Goal: Obtain resource: Obtain resource

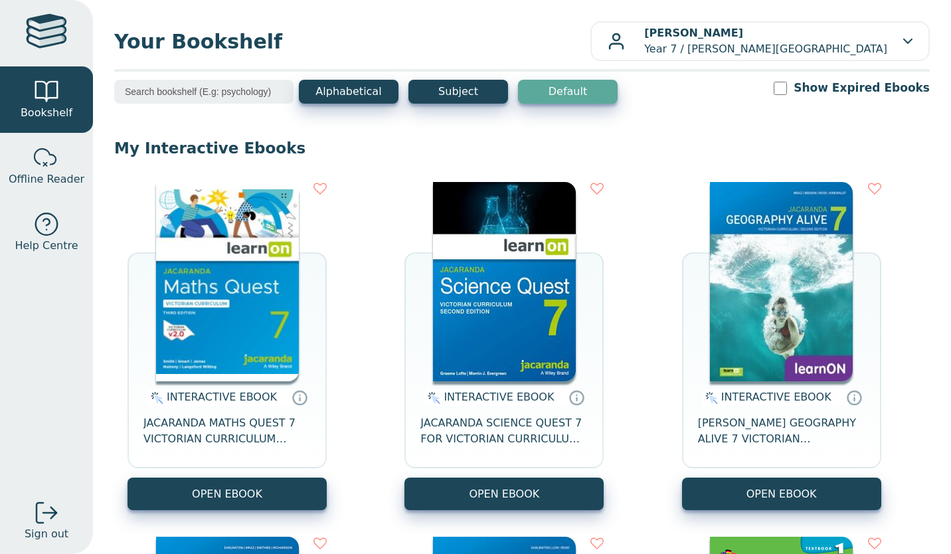
scroll to position [86, 0]
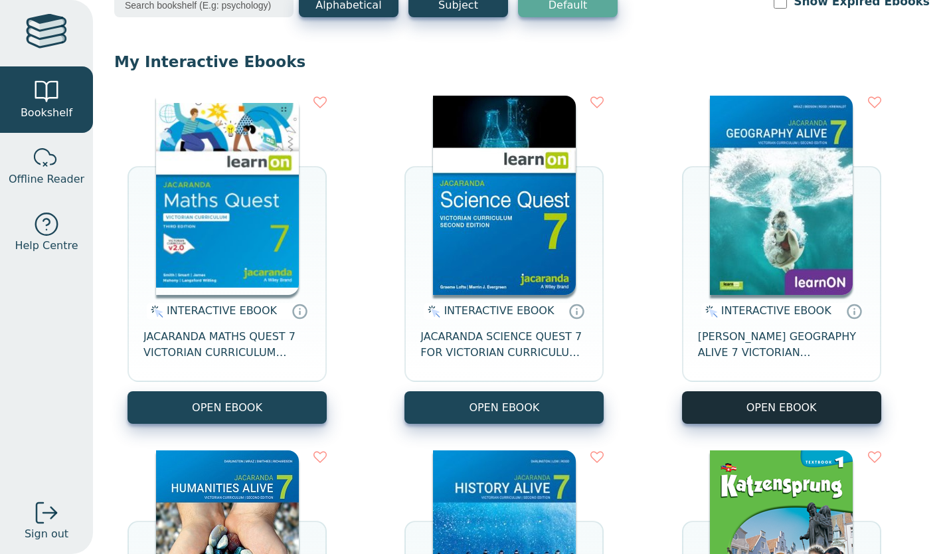
click at [795, 420] on button "OPEN EBOOK" at bounding box center [781, 407] width 199 height 33
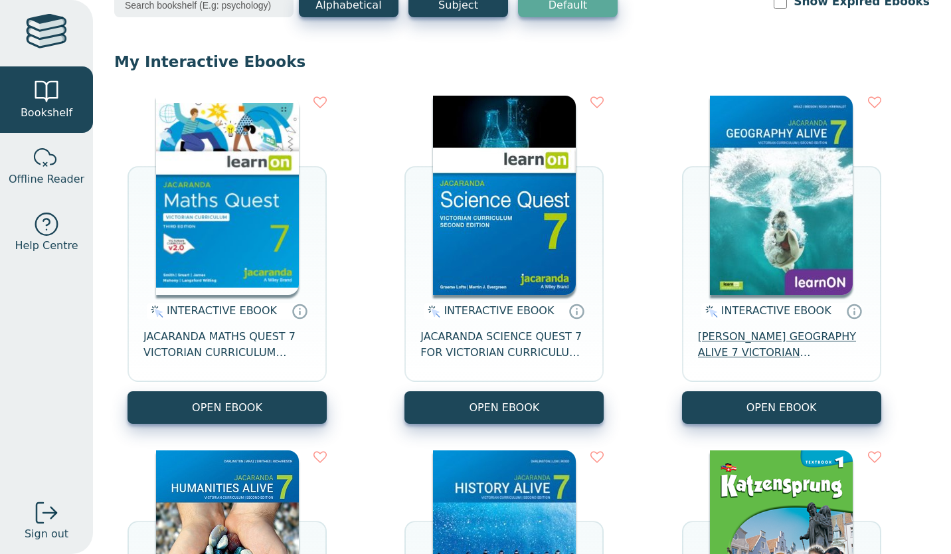
click at [775, 349] on span "[PERSON_NAME] GEOGRAPHY ALIVE 7 VICTORIAN CURRICULUM LEARNON EBOOK 2E" at bounding box center [781, 345] width 167 height 32
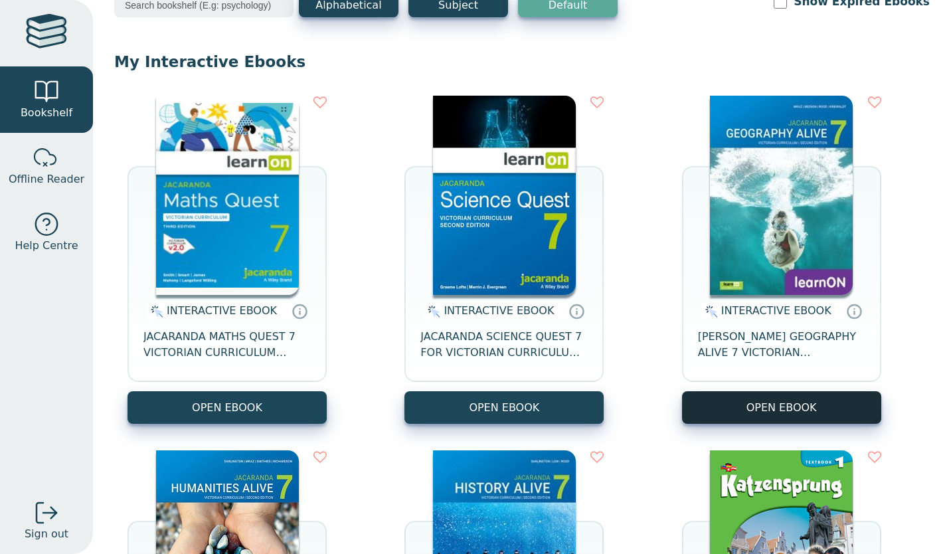
click at [799, 405] on button "OPEN EBOOK" at bounding box center [781, 407] width 199 height 33
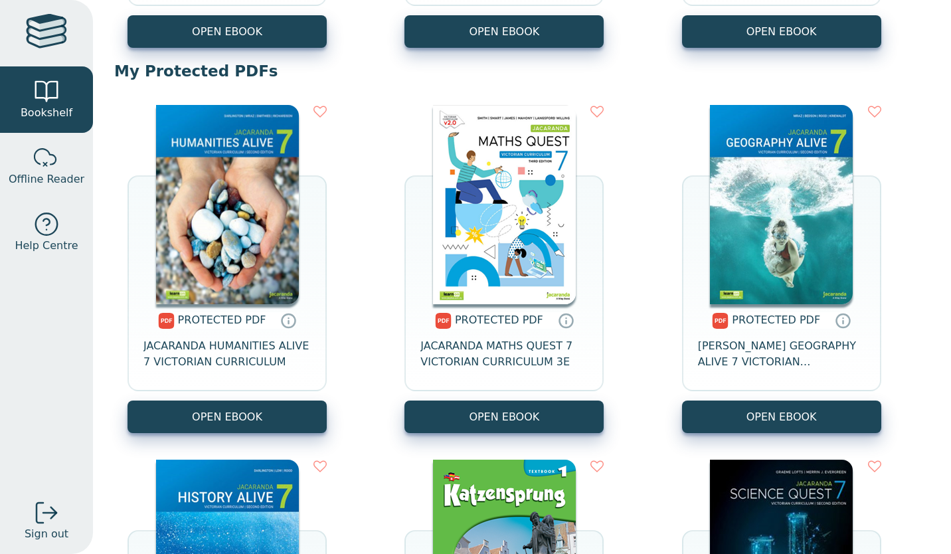
scroll to position [817, 0]
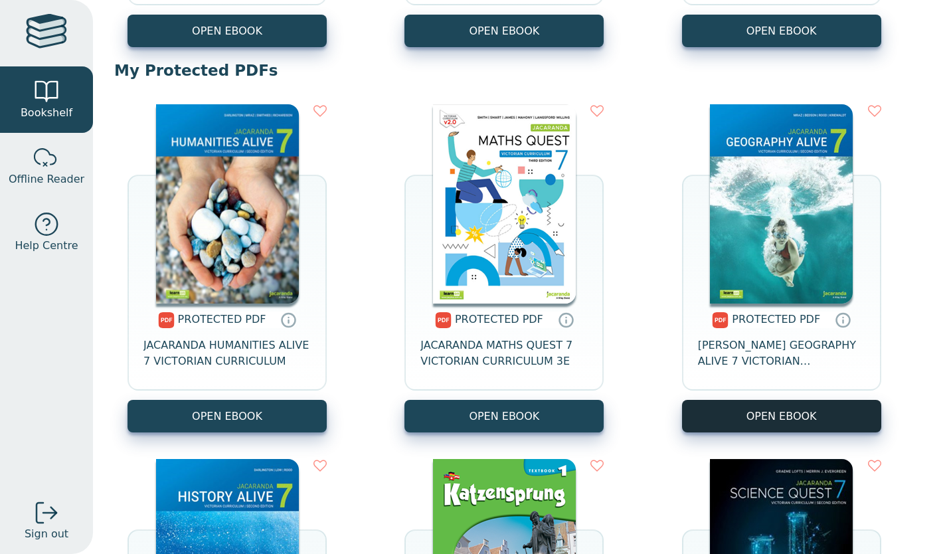
click at [757, 416] on link "OPEN EBOOK" at bounding box center [781, 416] width 199 height 33
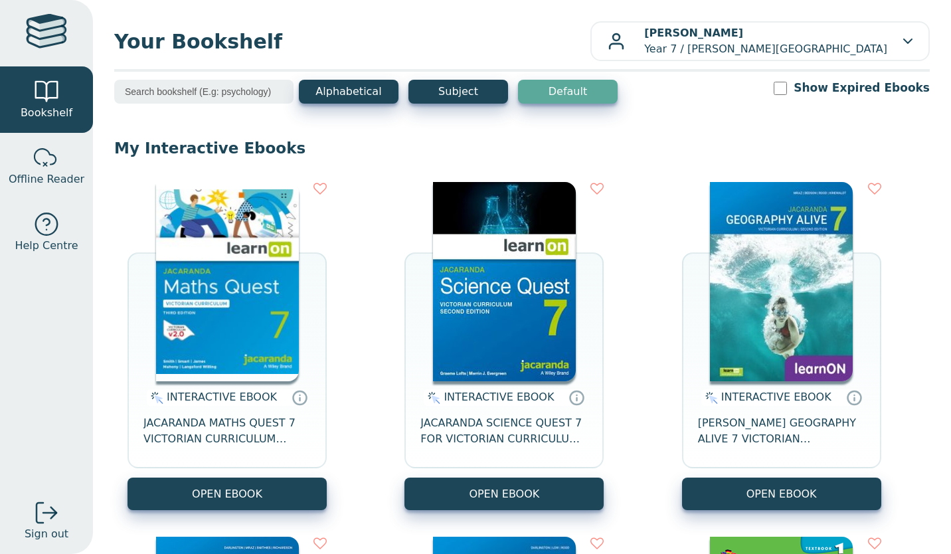
click at [343, 377] on div "INTERACTIVE EBOOK JACARANDA MATHS QUEST 7 VICTORIAN CURRICULUM LEARNON EBOOK 3E…" at bounding box center [521, 523] width 815 height 709
click at [716, 502] on button "OPEN EBOOK" at bounding box center [781, 493] width 199 height 33
